Goal: Information Seeking & Learning: Learn about a topic

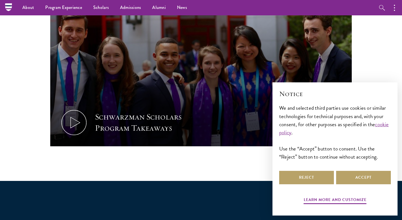
scroll to position [287, 0]
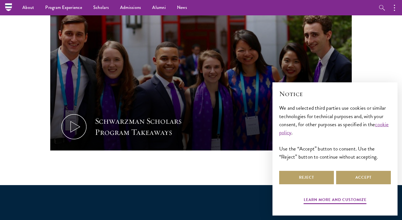
click at [310, 185] on div "Reject Accept" at bounding box center [335, 178] width 112 height 16
click at [308, 177] on button "Reject" at bounding box center [306, 177] width 55 height 13
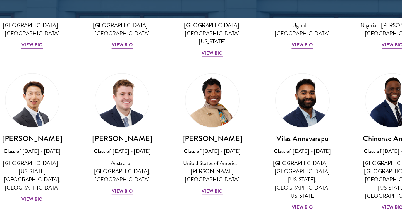
scroll to position [216, 0]
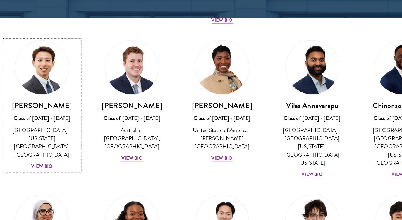
click at [75, 144] on div "View Bio" at bounding box center [71, 146] width 15 height 5
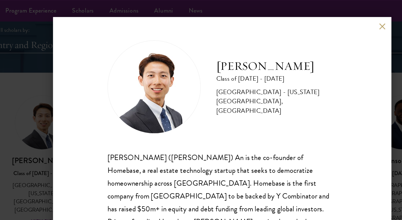
scroll to position [688, 0]
click at [317, 21] on button at bounding box center [315, 18] width 5 height 5
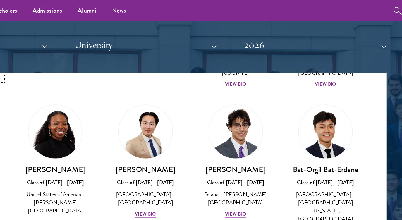
scroll to position [321, 0]
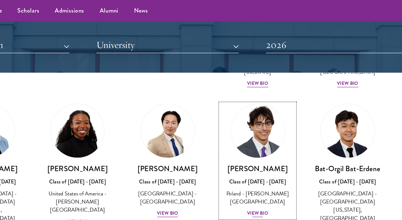
click at [262, 151] on div "View Bio" at bounding box center [265, 153] width 15 height 5
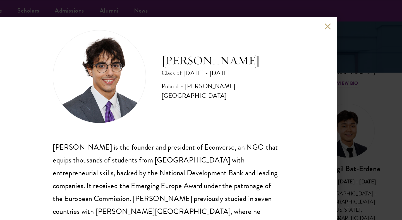
scroll to position [10, 0]
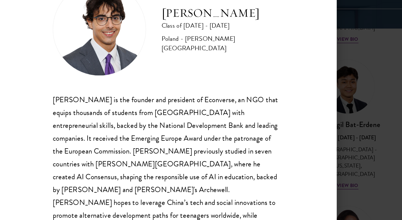
click at [322, 142] on div "[PERSON_NAME] Class of [DATE] - [DATE] [GEOGRAPHIC_DATA] - [PERSON_NAME][GEOGRA…" at bounding box center [200, 109] width 243 height 195
click at [330, 142] on div "[PERSON_NAME] Class of [DATE] - [DATE] [GEOGRAPHIC_DATA] - [PERSON_NAME][GEOGRA…" at bounding box center [201, 110] width 402 height 220
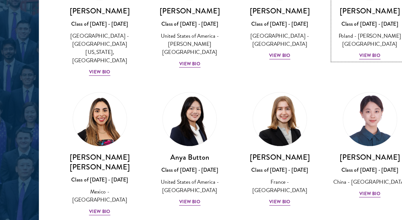
scroll to position [376, 0]
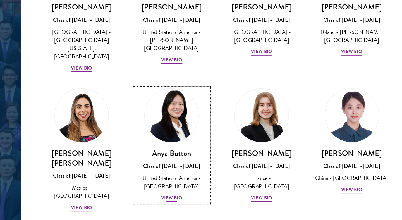
click at [135, 177] on div "Anya Button Class of [DATE] - [DATE] [GEOGRAPHIC_DATA] - [GEOGRAPHIC_DATA] View…" at bounding box center [137, 187] width 54 height 39
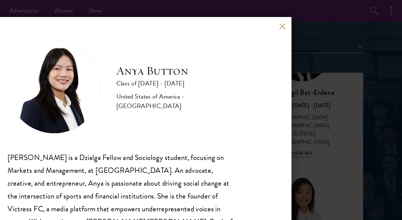
scroll to position [1, 0]
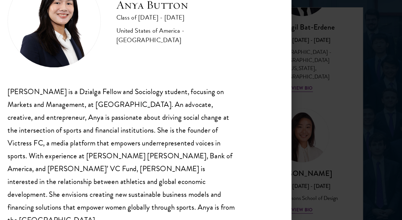
click at [362, 160] on div "Anya Button Class of [DATE] - [DATE] [GEOGRAPHIC_DATA] - [GEOGRAPHIC_DATA] [PER…" at bounding box center [201, 110] width 402 height 220
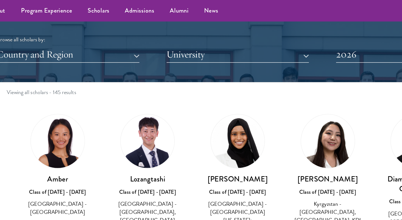
scroll to position [15, 0]
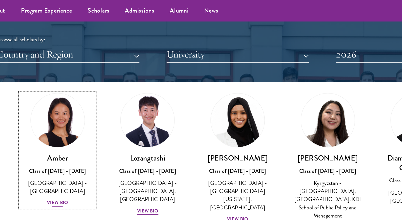
click at [74, 143] on div "View Bio" at bounding box center [71, 145] width 15 height 5
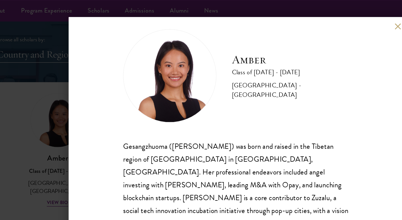
scroll to position [10, 0]
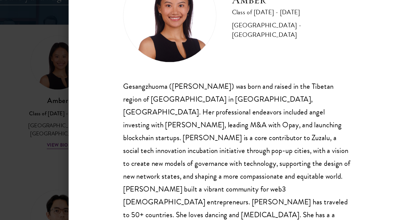
click at [54, 161] on div "Amber Class of [DATE] - [DATE] [GEOGRAPHIC_DATA] - [GEOGRAPHIC_DATA] Gesangzhuo…" at bounding box center [201, 110] width 402 height 220
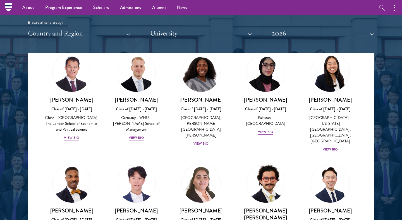
scroll to position [1107, 0]
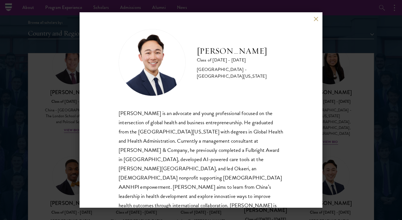
click at [349, 149] on div "[PERSON_NAME] Class of [DATE] - [DATE] [GEOGRAPHIC_DATA] - [GEOGRAPHIC_DATA][US…" at bounding box center [201, 110] width 402 height 220
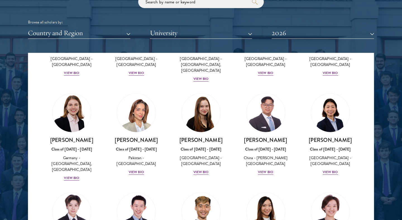
scroll to position [1380, 0]
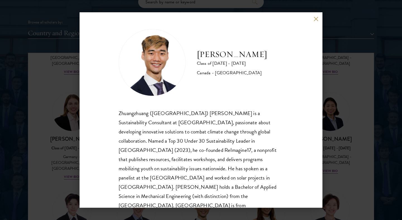
click at [359, 152] on div "[PERSON_NAME] Class of [DATE] - [DATE] [GEOGRAPHIC_DATA] - [GEOGRAPHIC_DATA] Zh…" at bounding box center [201, 110] width 402 height 220
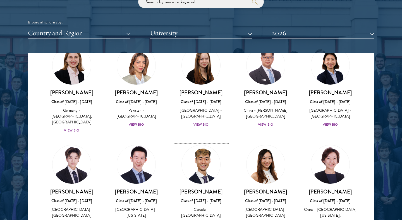
scroll to position [1428, 0]
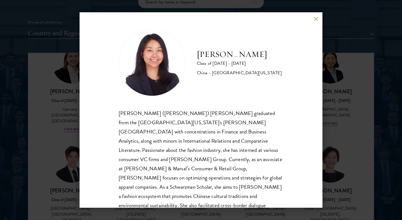
click at [349, 156] on div "[PERSON_NAME] Class of [DATE] - [DATE] [GEOGRAPHIC_DATA] - [GEOGRAPHIC_DATA][US…" at bounding box center [201, 110] width 402 height 220
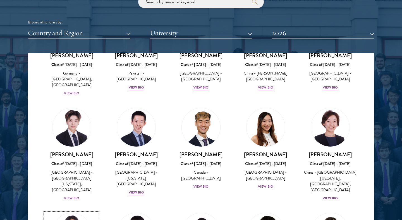
scroll to position [1492, 0]
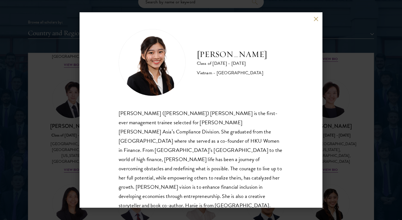
click at [332, 151] on div "[PERSON_NAME] Class of [DATE] - [DATE] [GEOGRAPHIC_DATA] - [GEOGRAPHIC_DATA] [P…" at bounding box center [201, 110] width 402 height 220
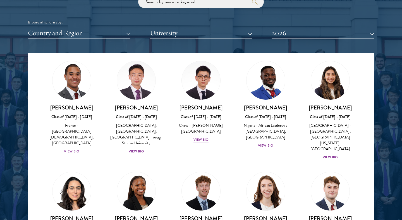
scroll to position [1711, 0]
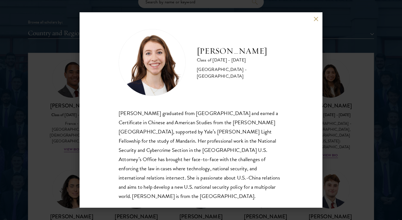
click at [349, 142] on div "[PERSON_NAME] Class of [DATE] - [DATE] [GEOGRAPHIC_DATA] - [GEOGRAPHIC_DATA] [P…" at bounding box center [201, 110] width 402 height 220
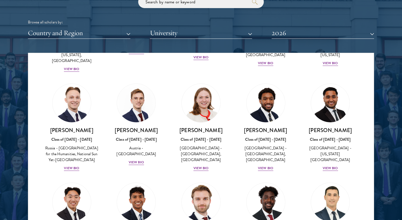
scroll to position [2418, 0]
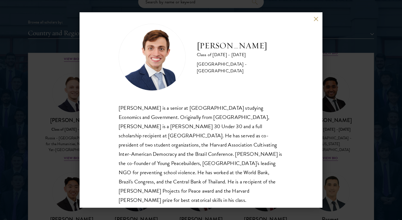
scroll to position [6, 0]
click at [347, 172] on div "[PERSON_NAME] Class of [DATE] - [DATE] [GEOGRAPHIC_DATA] - [GEOGRAPHIC_DATA] [P…" at bounding box center [201, 110] width 402 height 220
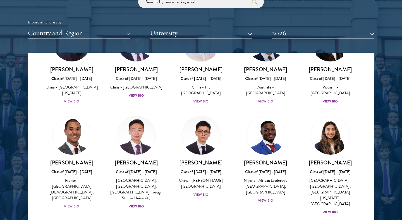
scroll to position [2436, 0]
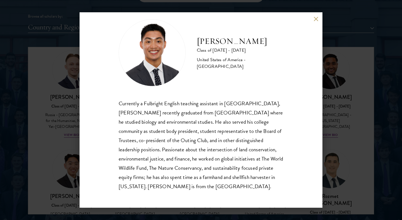
scroll to position [698, 0]
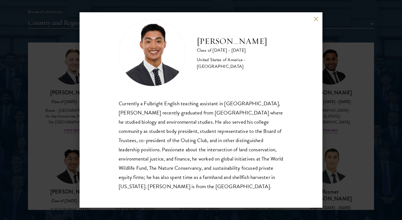
click at [356, 152] on div "[PERSON_NAME] Class of [DATE] - [DATE] [GEOGRAPHIC_DATA] - [GEOGRAPHIC_DATA] Cu…" at bounding box center [201, 110] width 402 height 220
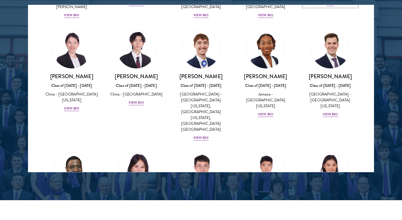
scroll to position [740, 0]
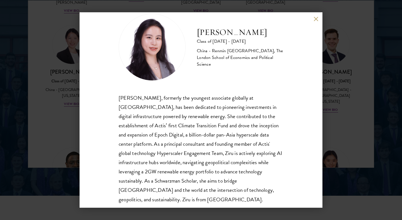
scroll to position [19, 0]
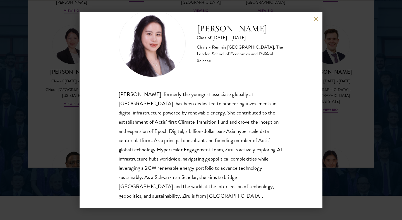
click at [352, 169] on div "[PERSON_NAME] Class of [DATE] - [DATE] [GEOGRAPHIC_DATA] - Renmin [GEOGRAPHIC_D…" at bounding box center [201, 110] width 402 height 220
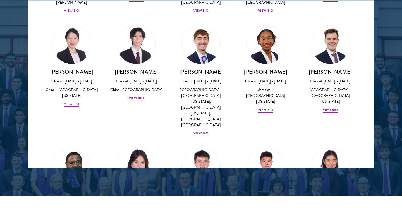
scroll to position [2716, 0]
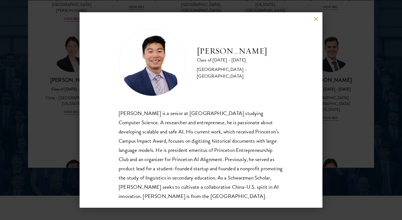
click at [363, 133] on div "[PERSON_NAME] Class of [DATE] - [DATE] [GEOGRAPHIC_DATA] - [GEOGRAPHIC_DATA] [P…" at bounding box center [201, 110] width 402 height 220
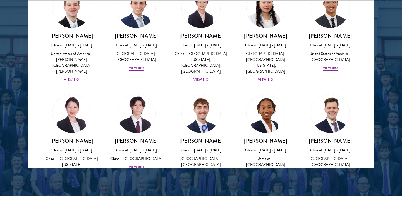
scroll to position [2630, 0]
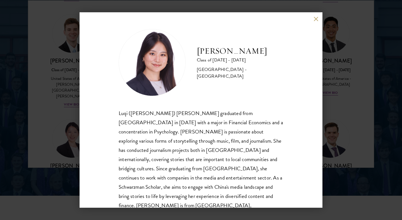
click at [345, 140] on div "[PERSON_NAME] Class of [DATE] - [DATE] [GEOGRAPHIC_DATA] - [GEOGRAPHIC_DATA] Lu…" at bounding box center [201, 110] width 402 height 220
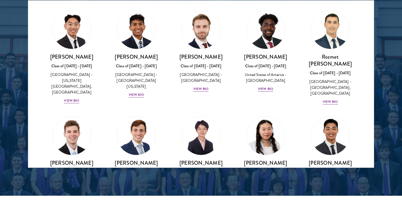
scroll to position [2519, 0]
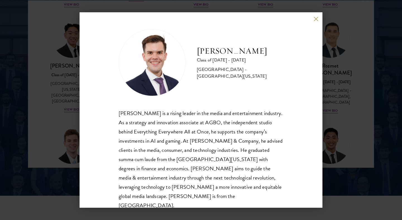
click at [335, 144] on div "[PERSON_NAME] Class of [DATE] - [DATE] [GEOGRAPHIC_DATA] - [GEOGRAPHIC_DATA][US…" at bounding box center [201, 110] width 402 height 220
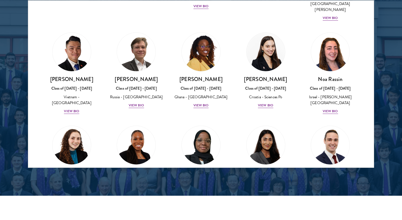
scroll to position [2116, 0]
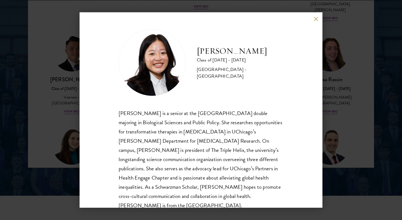
scroll to position [6, 0]
